Goal: Task Accomplishment & Management: Use online tool/utility

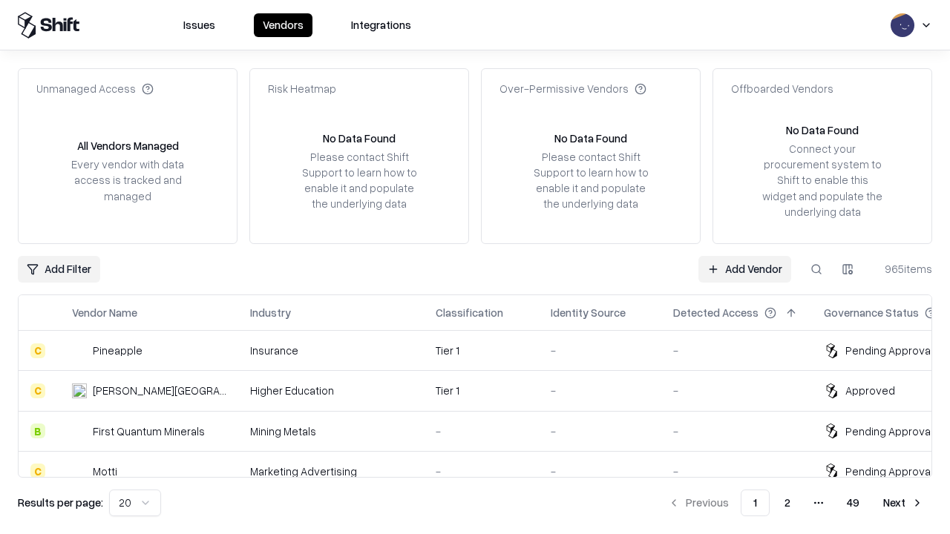
click at [744, 269] on link "Add Vendor" at bounding box center [744, 269] width 93 height 27
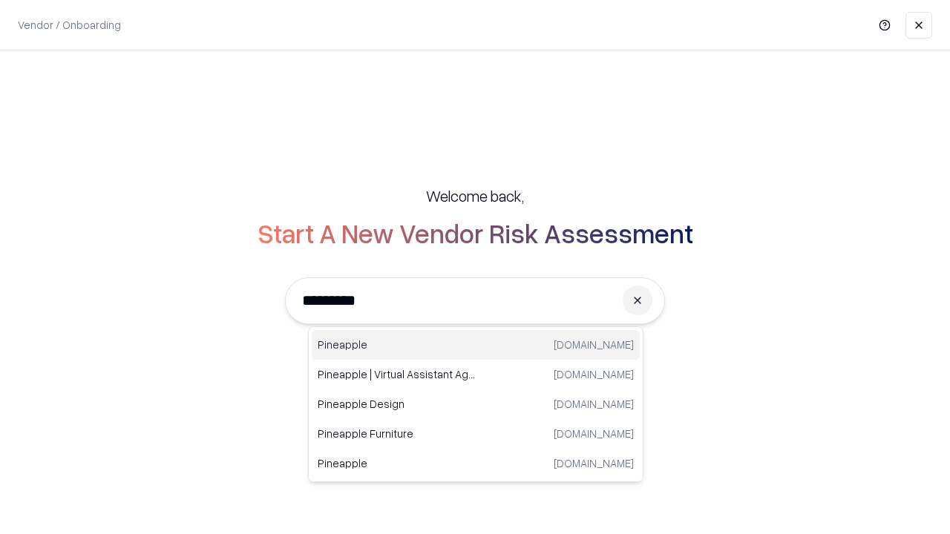
click at [476, 345] on div "Pineapple [DOMAIN_NAME]" at bounding box center [476, 345] width 328 height 30
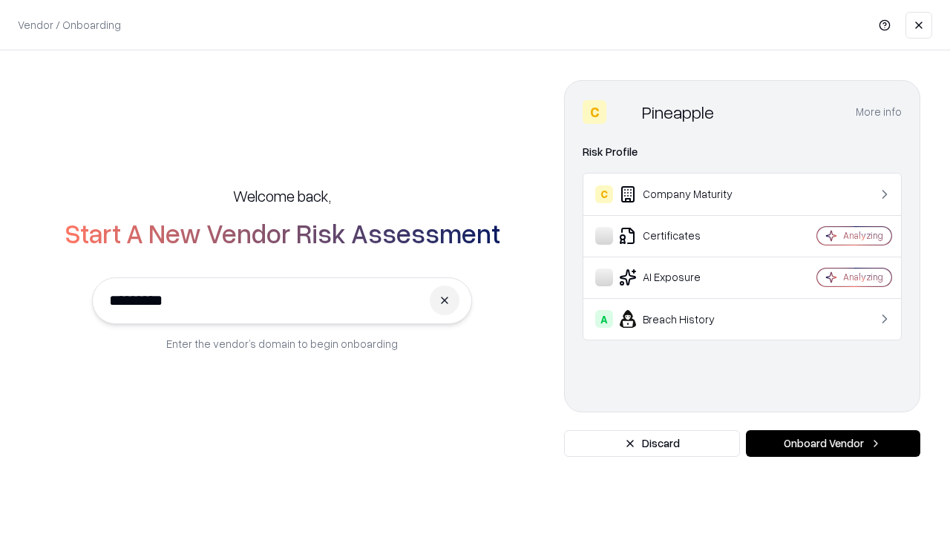
type input "*********"
click at [832, 444] on button "Onboard Vendor" at bounding box center [833, 443] width 174 height 27
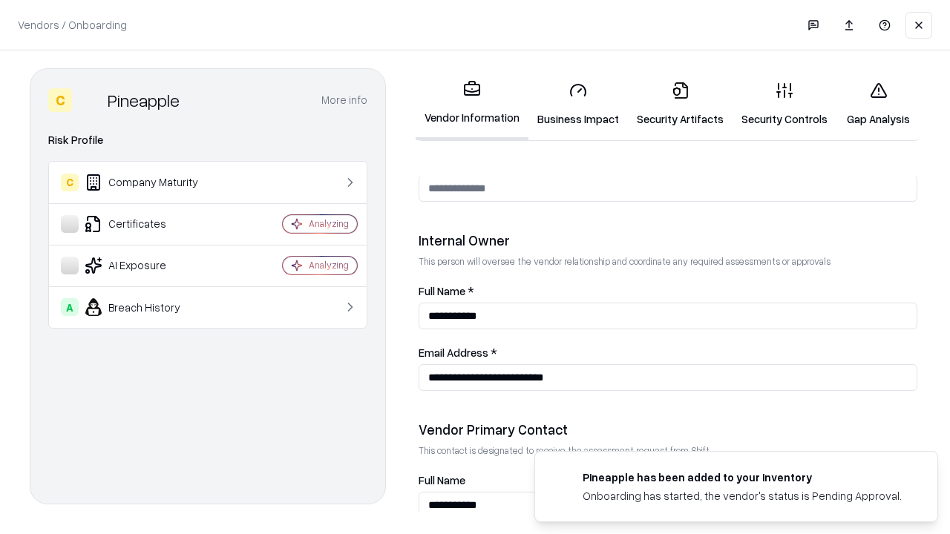
scroll to position [769, 0]
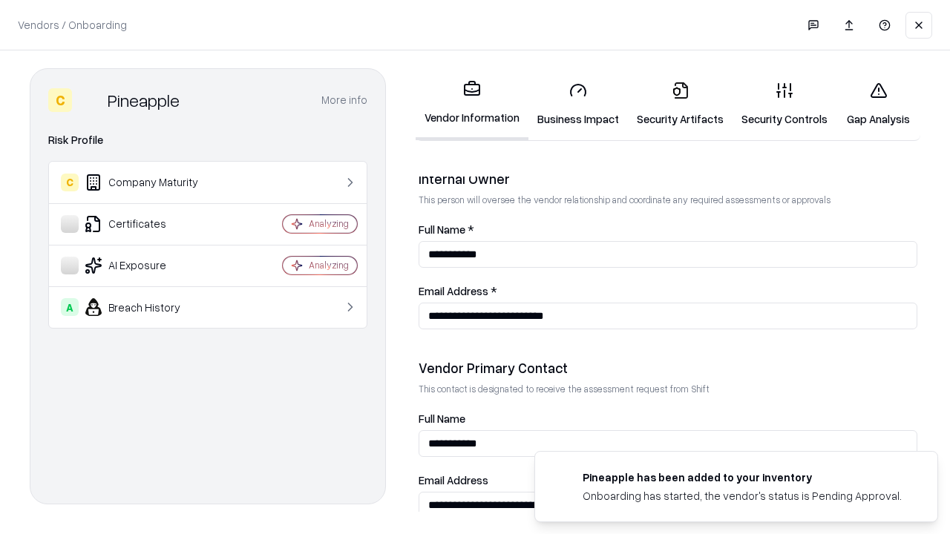
click at [578, 104] on link "Business Impact" at bounding box center [577, 104] width 99 height 69
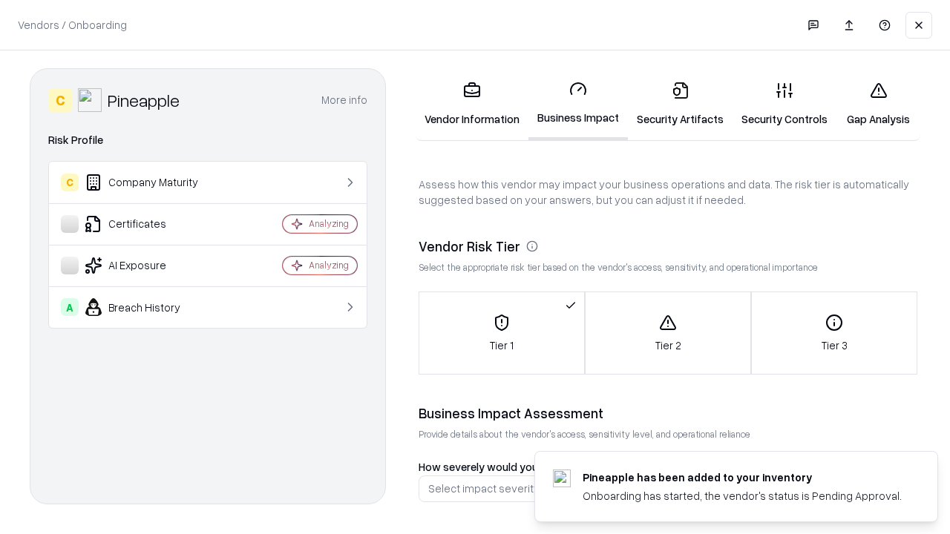
click at [878, 104] on link "Gap Analysis" at bounding box center [878, 104] width 84 height 69
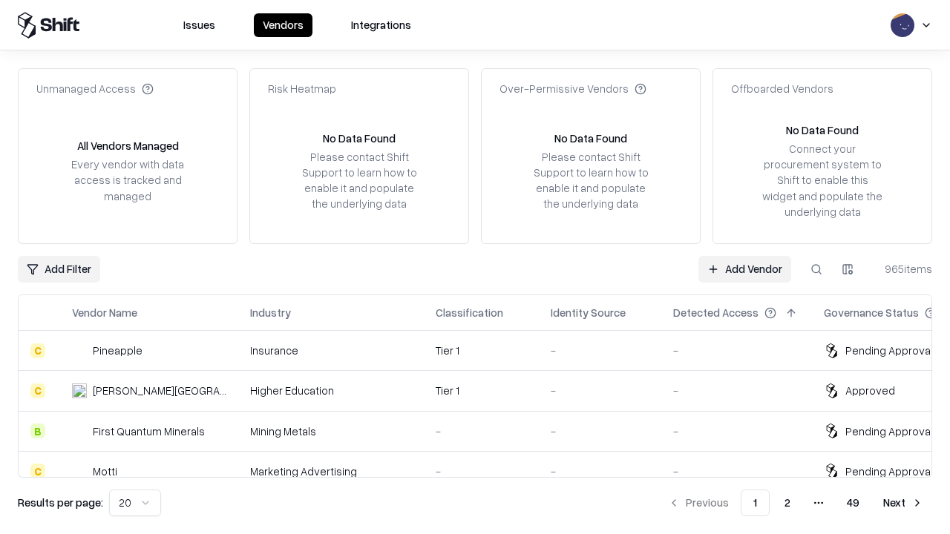
click at [744, 269] on link "Add Vendor" at bounding box center [744, 269] width 93 height 27
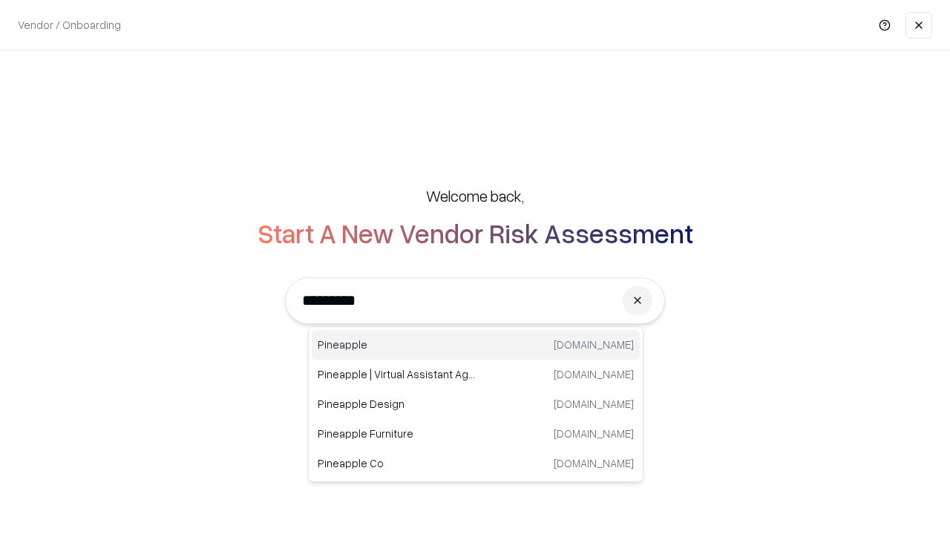
click at [476, 345] on div "Pineapple [DOMAIN_NAME]" at bounding box center [476, 345] width 328 height 30
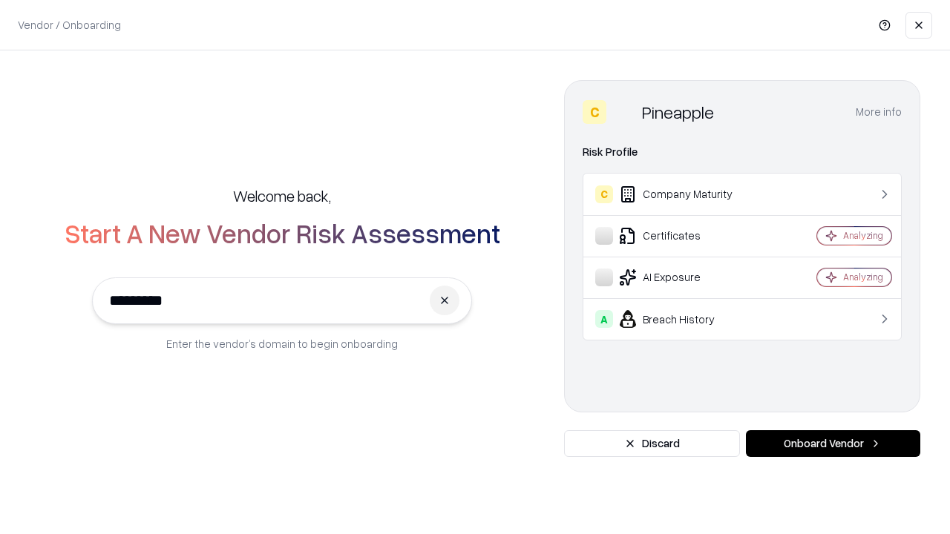
type input "*********"
click at [832, 444] on button "Onboard Vendor" at bounding box center [833, 443] width 174 height 27
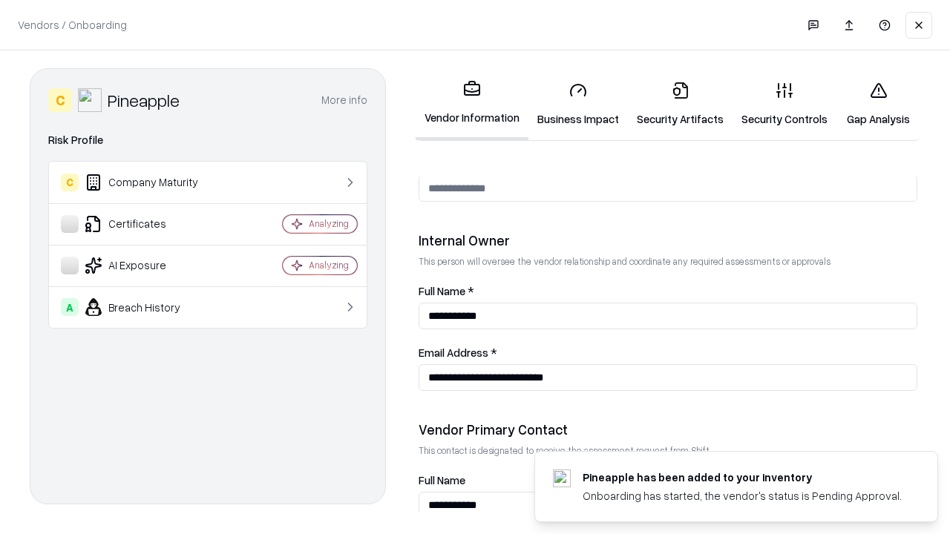
scroll to position [769, 0]
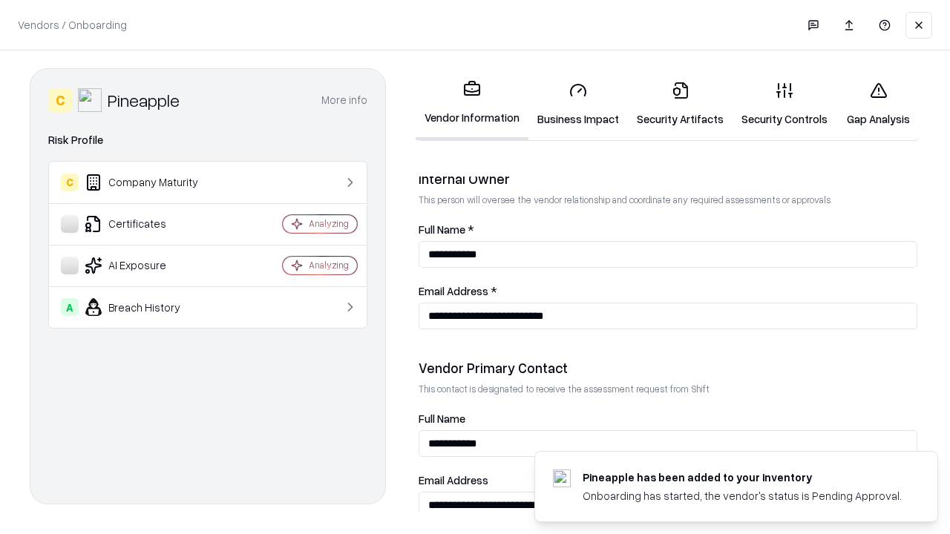
click at [878, 104] on link "Gap Analysis" at bounding box center [878, 104] width 84 height 69
